Goal: Information Seeking & Learning: Learn about a topic

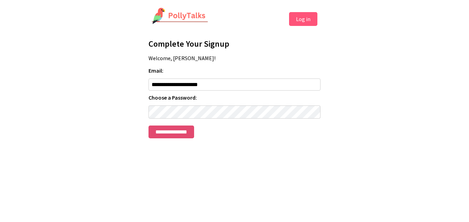
click at [166, 138] on input "**********" at bounding box center [171, 131] width 46 height 13
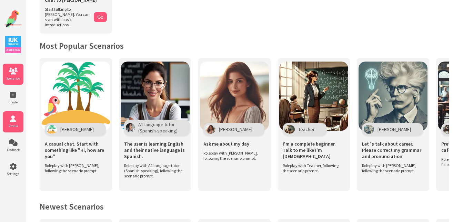
scroll to position [104, 0]
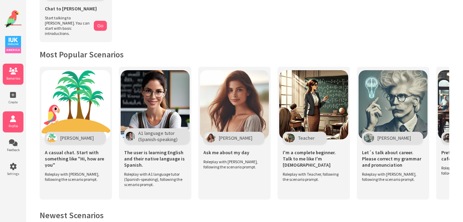
click at [16, 118] on icon at bounding box center [13, 118] width 21 height 7
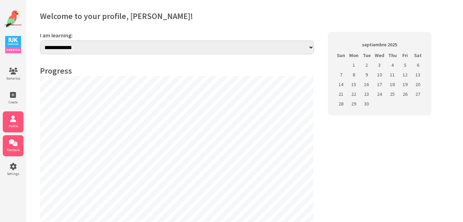
click at [14, 143] on icon at bounding box center [13, 142] width 21 height 7
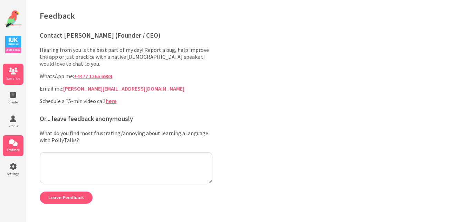
click at [20, 80] on li "Scenarios" at bounding box center [13, 73] width 21 height 21
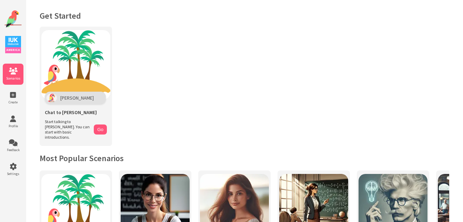
click at [14, 46] on img at bounding box center [13, 44] width 16 height 17
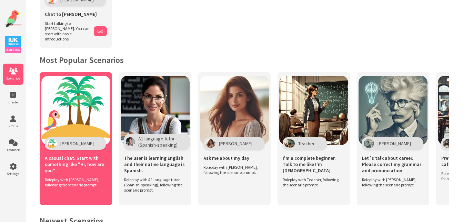
scroll to position [104, 0]
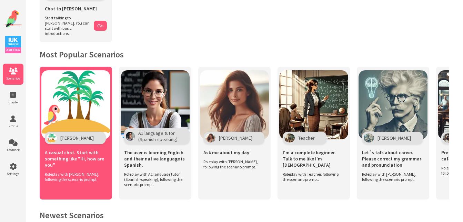
click at [67, 149] on span "A casual chat. Start with something like "Hi, how are you"" at bounding box center [76, 158] width 62 height 19
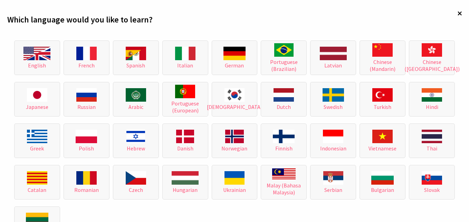
click at [457, 15] on span "×" at bounding box center [459, 13] width 5 height 12
click at [457, 12] on span "×" at bounding box center [459, 13] width 5 height 12
click at [457, 11] on div "× Which language would you like to learn? English French Spanish Italian German…" at bounding box center [234, 128] width 469 height 256
click at [457, 13] on span "×" at bounding box center [459, 13] width 5 height 12
